Goal: Transaction & Acquisition: Purchase product/service

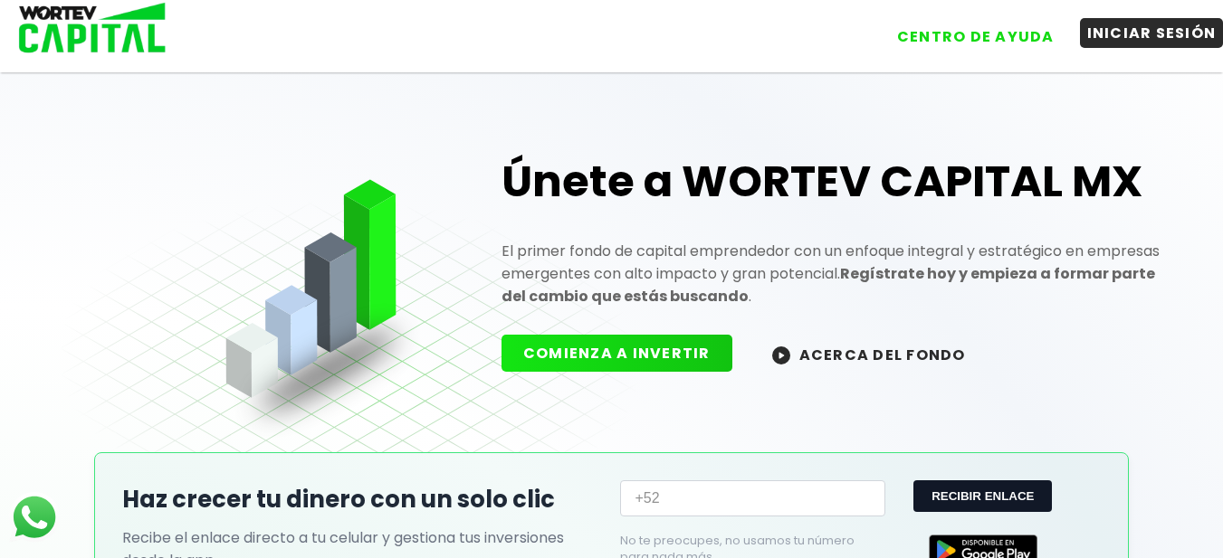
drag, startPoint x: 0, startPoint y: 0, endPoint x: 1175, endPoint y: 33, distance: 1175.3
click at [1175, 33] on button "INICIAR SESIÓN" at bounding box center [1152, 33] width 144 height 30
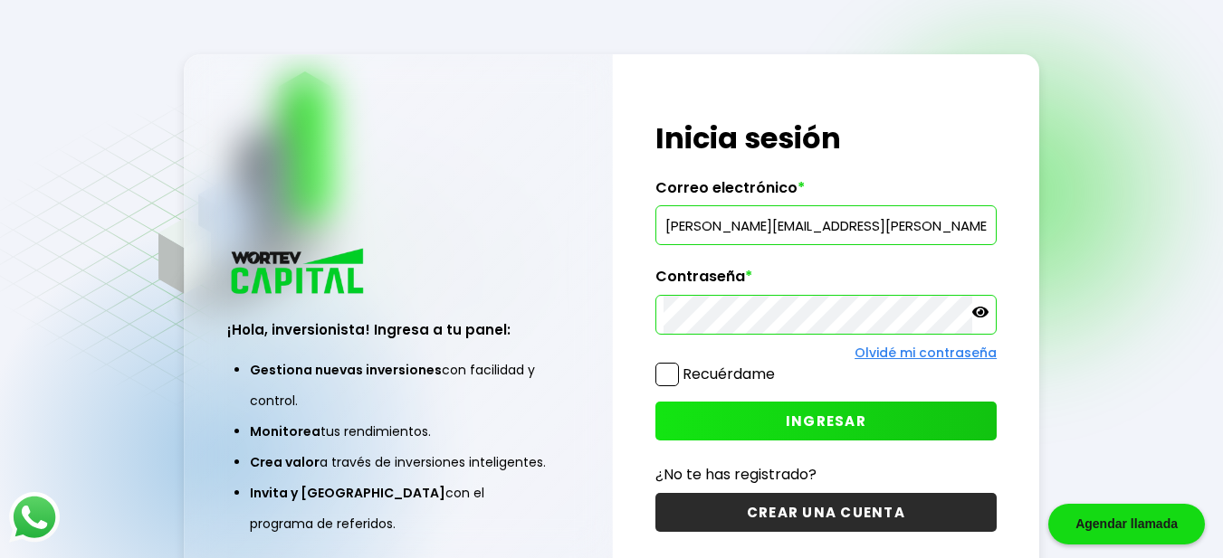
type input "[EMAIL_ADDRESS][DOMAIN_NAME]"
click at [795, 413] on span "INGRESAR" at bounding box center [826, 421] width 81 height 19
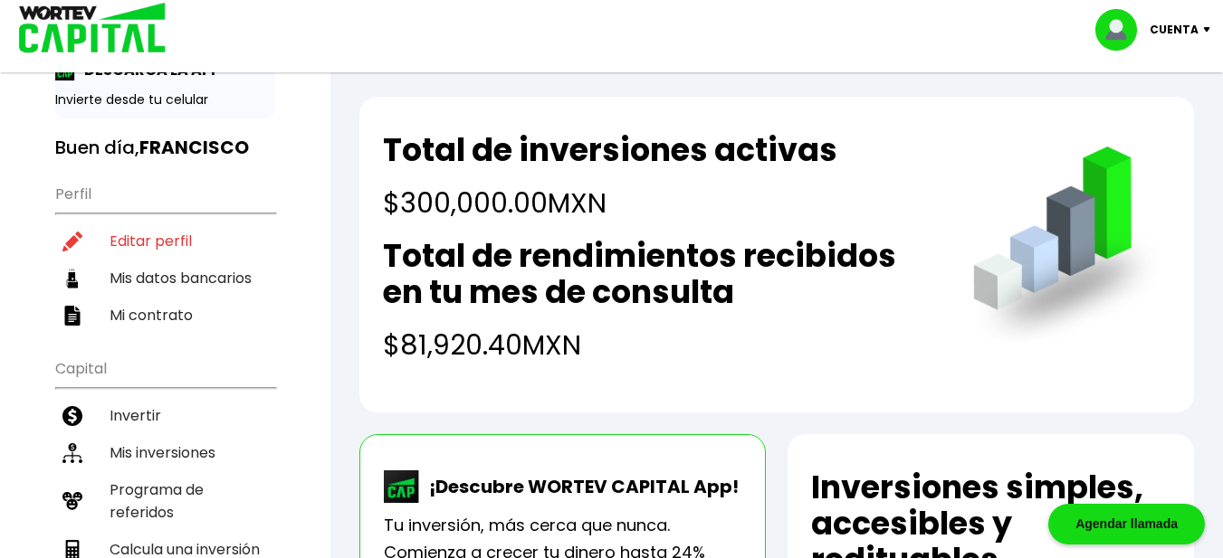
scroll to position [181, 0]
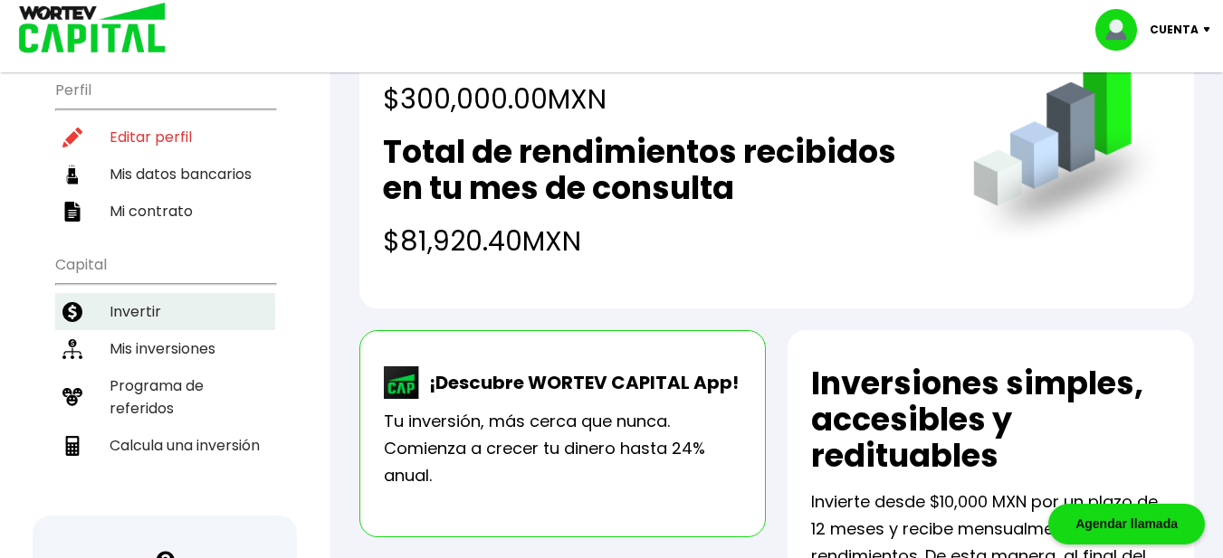
click at [135, 313] on li "Invertir" at bounding box center [165, 311] width 220 height 37
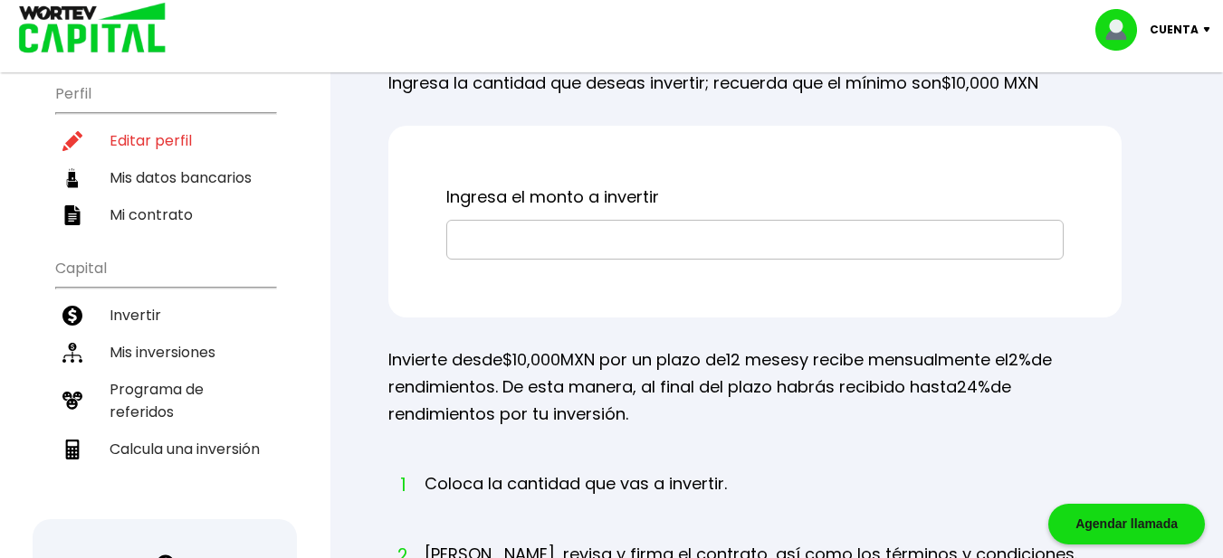
scroll to position [181, 0]
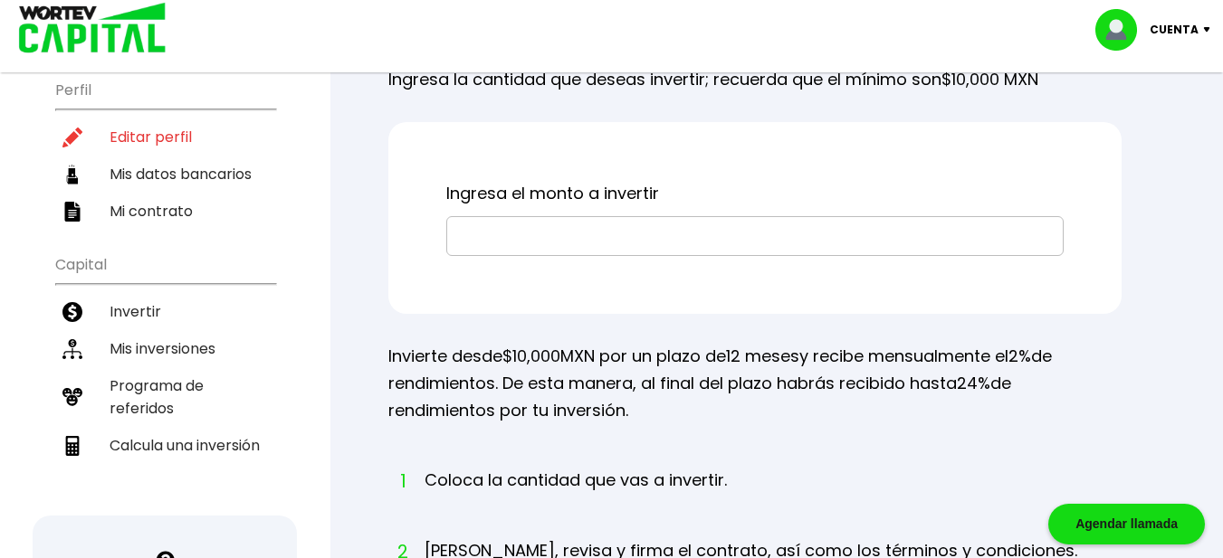
click at [502, 255] on input "text" at bounding box center [754, 236] width 601 height 38
type input "$50,000"
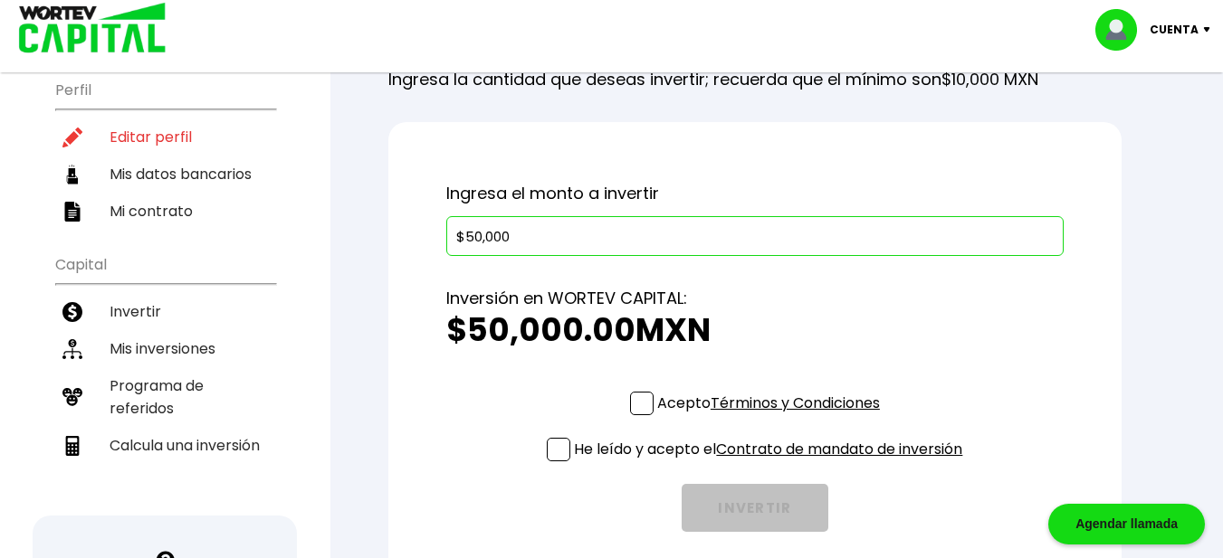
click at [643, 415] on span at bounding box center [642, 404] width 24 height 24
click at [772, 417] on input "Acepto Términos y Condiciones" at bounding box center [772, 417] width 0 height 0
click at [555, 462] on span at bounding box center [559, 450] width 24 height 24
click at [772, 463] on input "He leído y acepto el Contrato de mandato de inversión" at bounding box center [772, 463] width 0 height 0
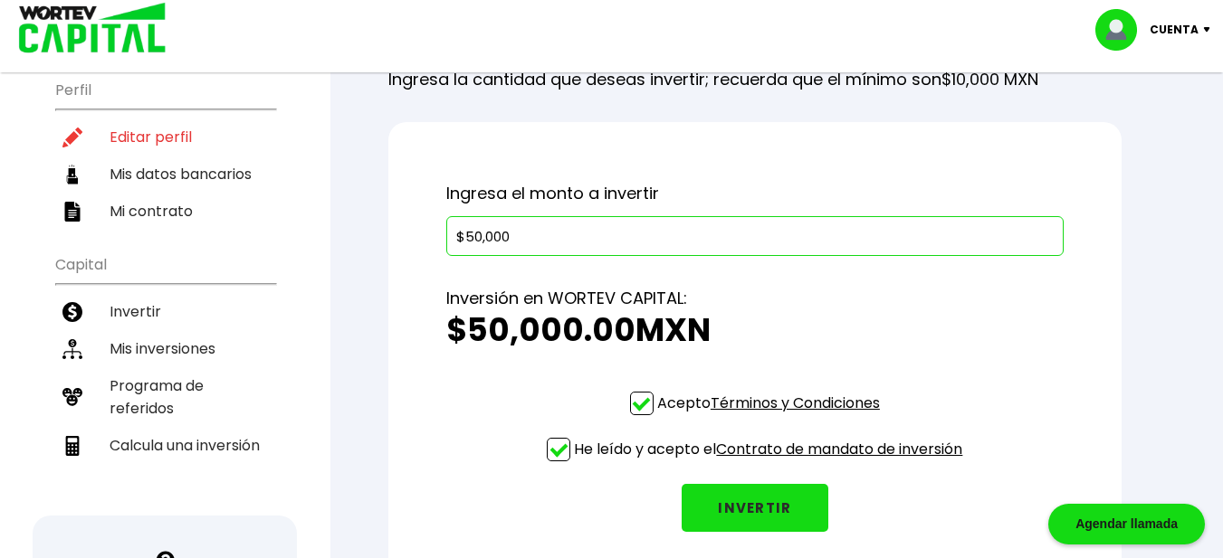
click at [724, 532] on button "INVERTIR" at bounding box center [755, 508] width 147 height 48
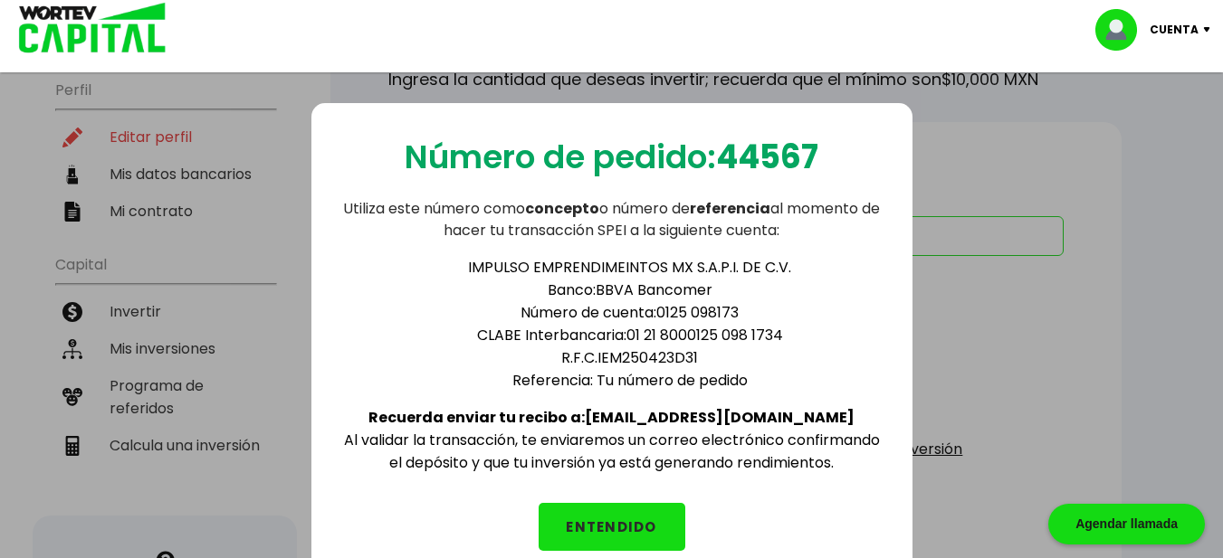
click at [598, 522] on button "ENTENDIDO" at bounding box center [612, 527] width 147 height 48
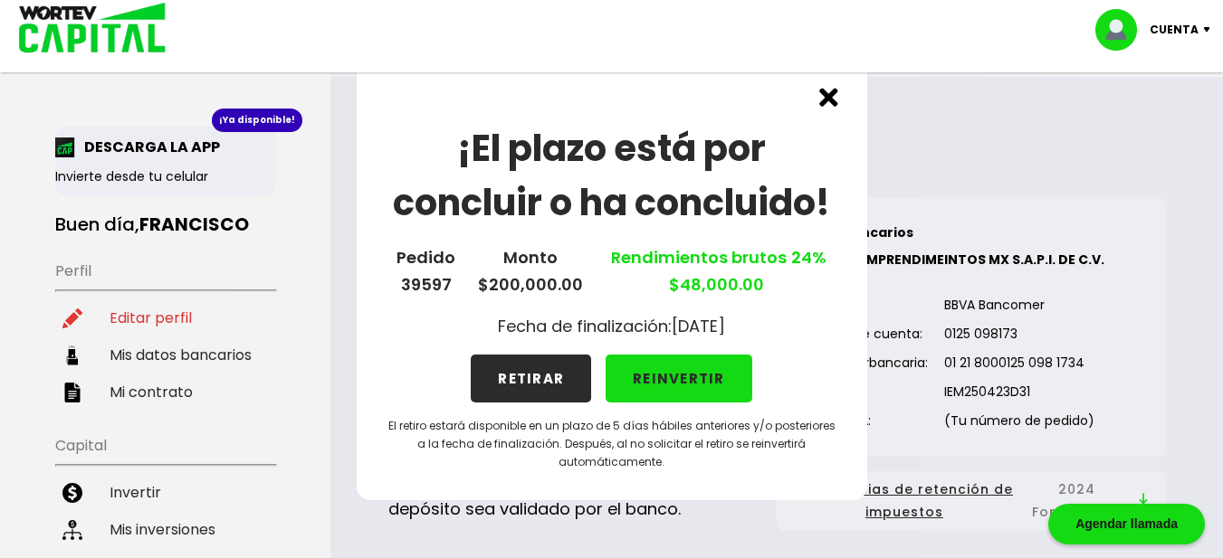
click at [829, 98] on img at bounding box center [828, 97] width 19 height 19
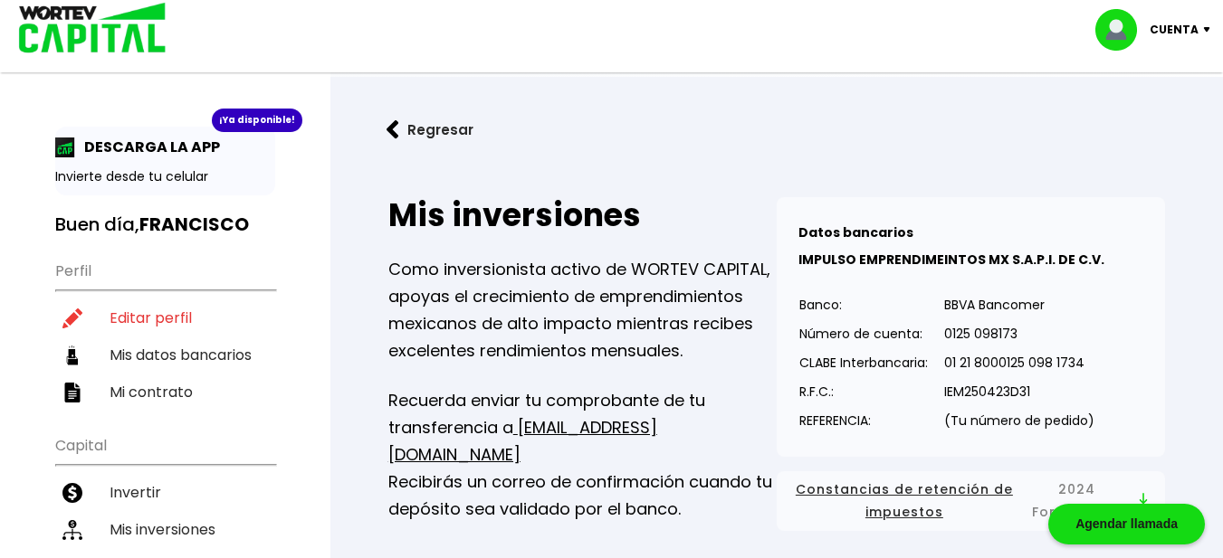
click at [1187, 28] on p "Cuenta" at bounding box center [1173, 29] width 49 height 27
click at [1165, 117] on li "Cerrar sesión" at bounding box center [1155, 120] width 145 height 37
